Goal: Task Accomplishment & Management: Complete application form

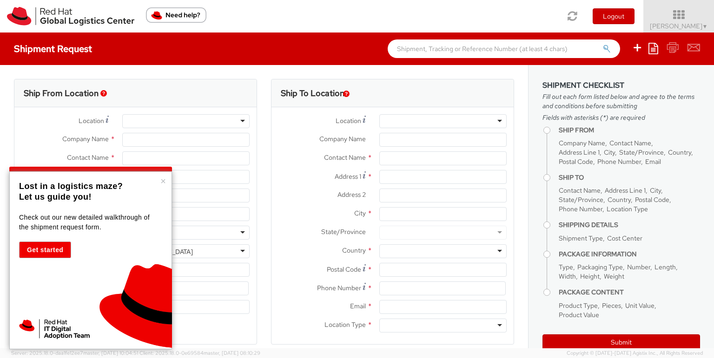
select select "716"
select select
type input "Red Hat Inc."
type input "[PERSON_NAME]"
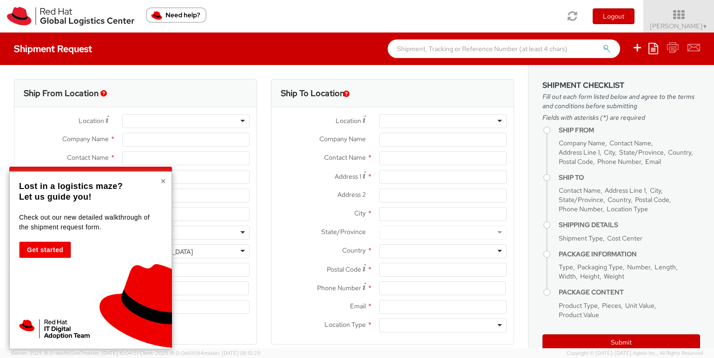
type input "[STREET_ADDRESS]"
type input "4th Floor"
type input "[GEOGRAPHIC_DATA]"
type input "02210"
type input "[PHONE_NUMBER]"
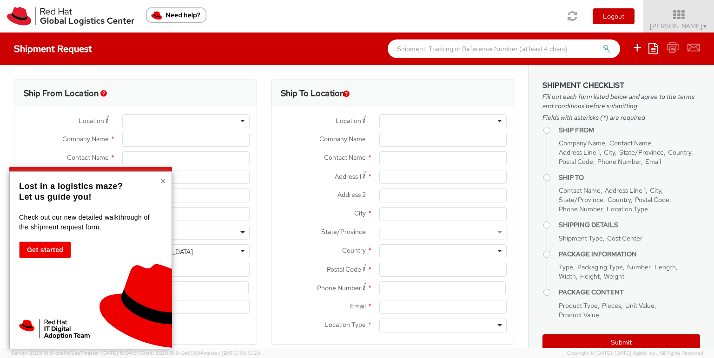
type input "[EMAIL_ADDRESS][DOMAIN_NAME]"
